Goal: Task Accomplishment & Management: Use online tool/utility

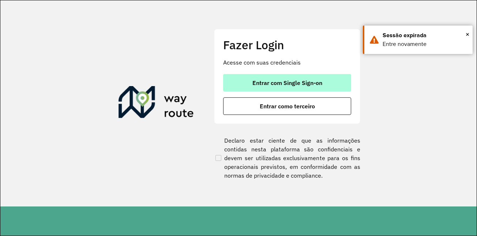
click at [294, 86] on span "Entrar com Single Sign-on" at bounding box center [287, 83] width 70 height 6
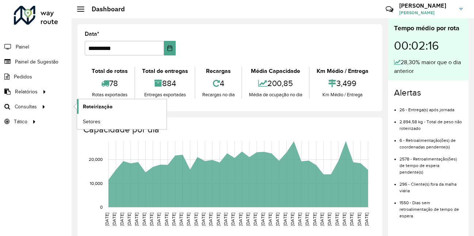
click at [111, 108] on span "Roteirização" at bounding box center [98, 107] width 30 height 8
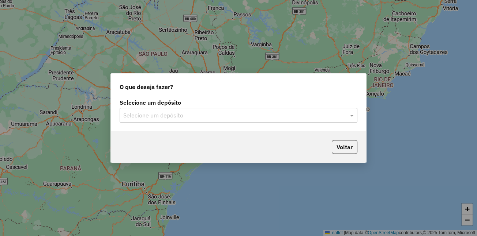
click at [146, 116] on input "text" at bounding box center [231, 115] width 216 height 9
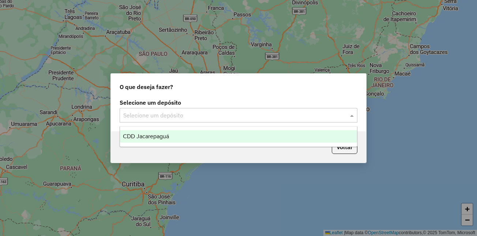
click at [144, 136] on span "CDD Jacarepaguá" at bounding box center [146, 136] width 46 height 6
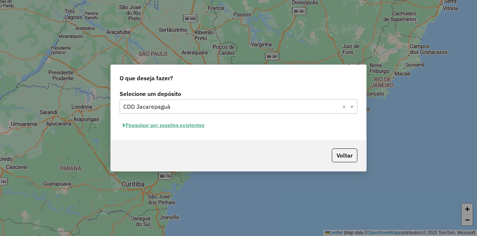
click at [159, 129] on button "Pesquisar por sessões existentes" at bounding box center [164, 125] width 88 height 11
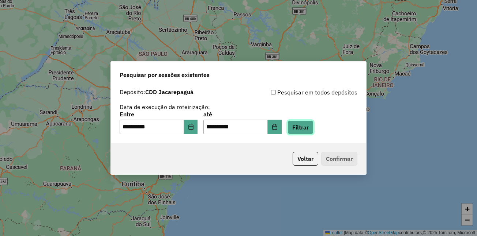
click at [308, 126] on button "Filtrar" at bounding box center [300, 128] width 26 height 14
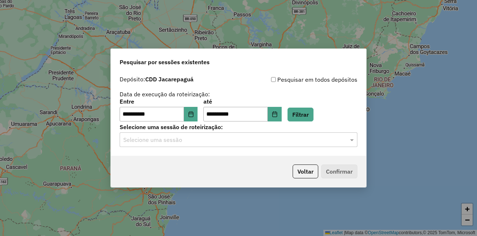
click at [171, 140] on input "text" at bounding box center [231, 140] width 216 height 9
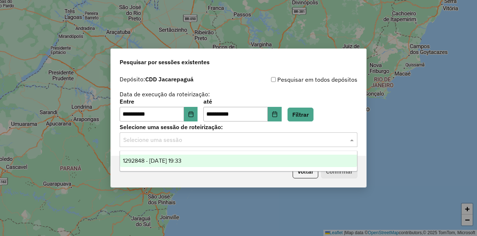
click at [169, 158] on span "1292848 - 11/10/2025 19:33" at bounding box center [152, 161] width 58 height 6
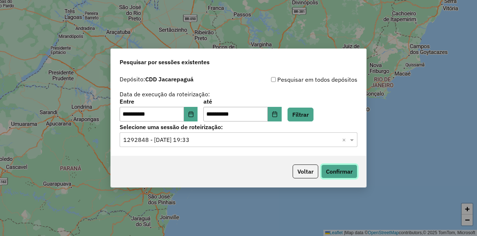
click at [335, 174] on button "Confirmar" at bounding box center [339, 172] width 36 height 14
click at [331, 172] on button "Confirmar" at bounding box center [339, 172] width 36 height 14
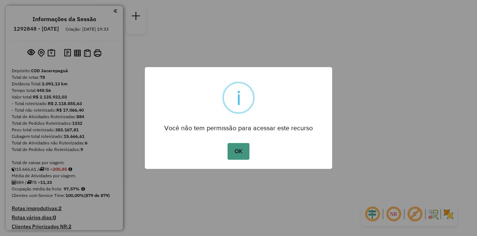
click at [244, 152] on button "OK" at bounding box center [238, 151] width 22 height 17
click at [239, 148] on button "OK" at bounding box center [238, 151] width 22 height 17
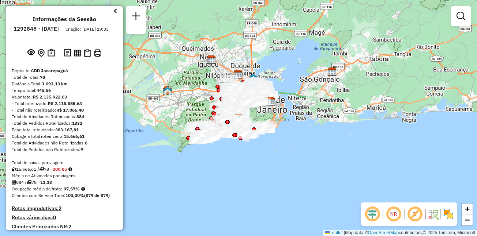
scroll to position [3141, 0]
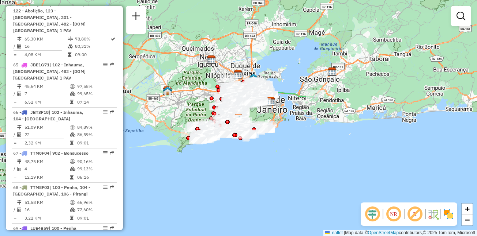
select select "**********"
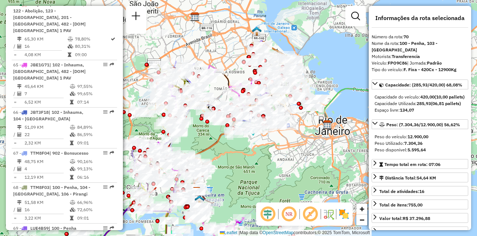
drag, startPoint x: 106, startPoint y: 115, endPoint x: 102, endPoint y: 118, distance: 4.8
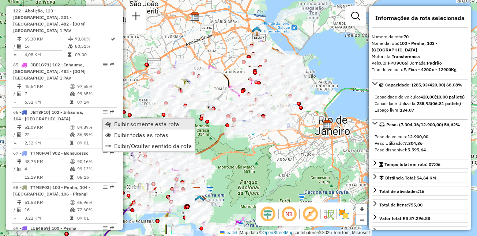
click at [126, 124] on span "Exibir somente esta rota" at bounding box center [146, 124] width 65 height 6
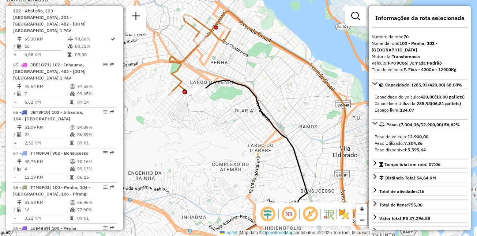
drag, startPoint x: 226, startPoint y: 56, endPoint x: 250, endPoint y: 95, distance: 44.9
click at [248, 94] on div "Janela de atendimento Grade de atendimento Capacidade Transportadoras Veículos …" at bounding box center [238, 118] width 477 height 236
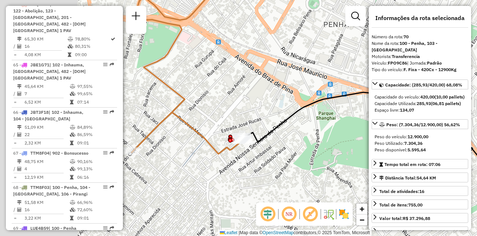
drag, startPoint x: 191, startPoint y: 117, endPoint x: 336, endPoint y: 101, distance: 146.0
click at [336, 101] on icon at bounding box center [382, 167] width 281 height 151
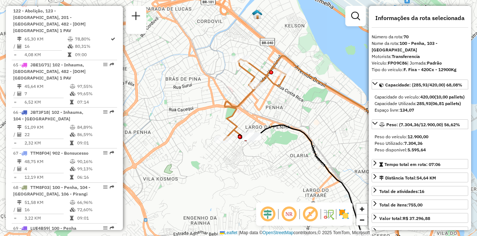
scroll to position [1520, 0]
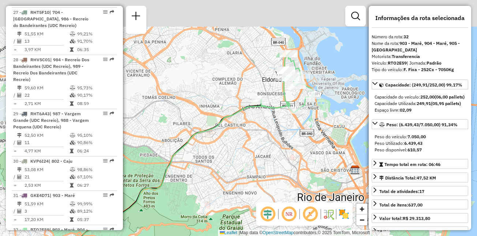
drag, startPoint x: 317, startPoint y: 66, endPoint x: 285, endPoint y: 116, distance: 59.5
click at [285, 116] on div "Janela de atendimento Grade de atendimento Capacidade Transportadoras Veículos …" at bounding box center [238, 118] width 477 height 236
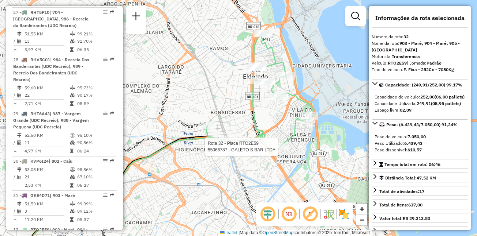
scroll to position [1731, 0]
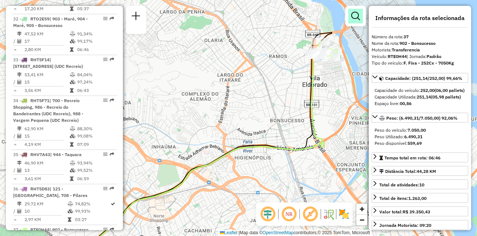
scroll to position [1936, 0]
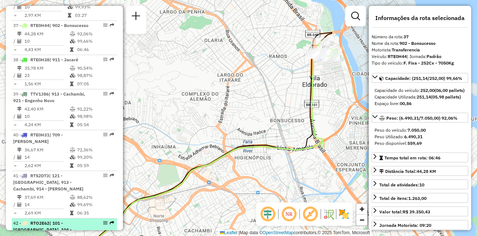
click at [48, 220] on div "42 - RTO2E62 | 101 - [GEOGRAPHIC_DATA], 104 - [GEOGRAPHIC_DATA], 914 - [GEOGRAP…" at bounding box center [51, 233] width 77 height 26
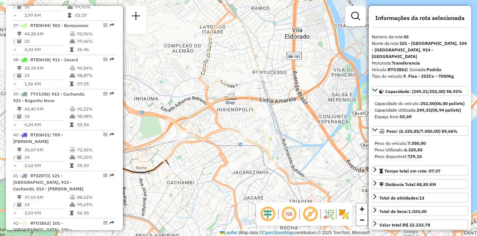
drag, startPoint x: 272, startPoint y: 94, endPoint x: 271, endPoint y: 107, distance: 13.2
click at [271, 107] on div "Janela de atendimento Grade de atendimento Capacidade Transportadoras Veículos …" at bounding box center [238, 118] width 477 height 236
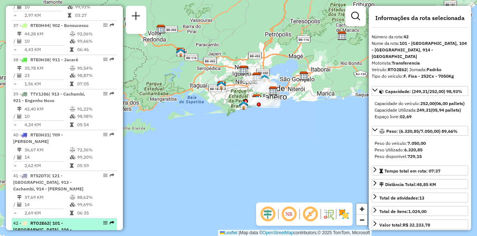
click at [48, 221] on span "| 101 - [GEOGRAPHIC_DATA], 104 - [GEOGRAPHIC_DATA], 914 - [GEOGRAPHIC_DATA]" at bounding box center [42, 233] width 58 height 25
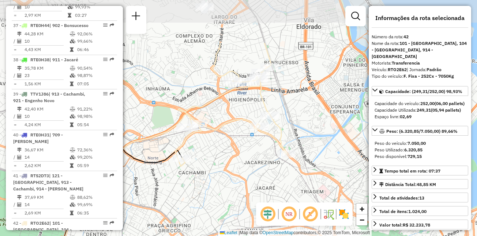
drag, startPoint x: 252, startPoint y: 51, endPoint x: 243, endPoint y: 118, distance: 67.4
click at [243, 118] on icon at bounding box center [231, 105] width 112 height 124
